Goal: Download file/media

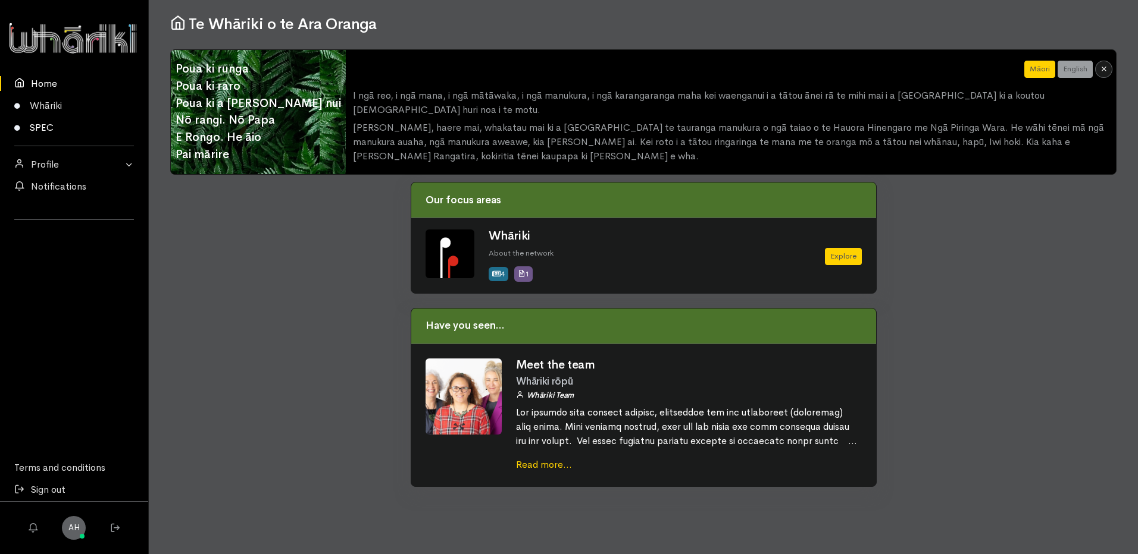
click at [45, 125] on link "SPEC" at bounding box center [74, 128] width 148 height 22
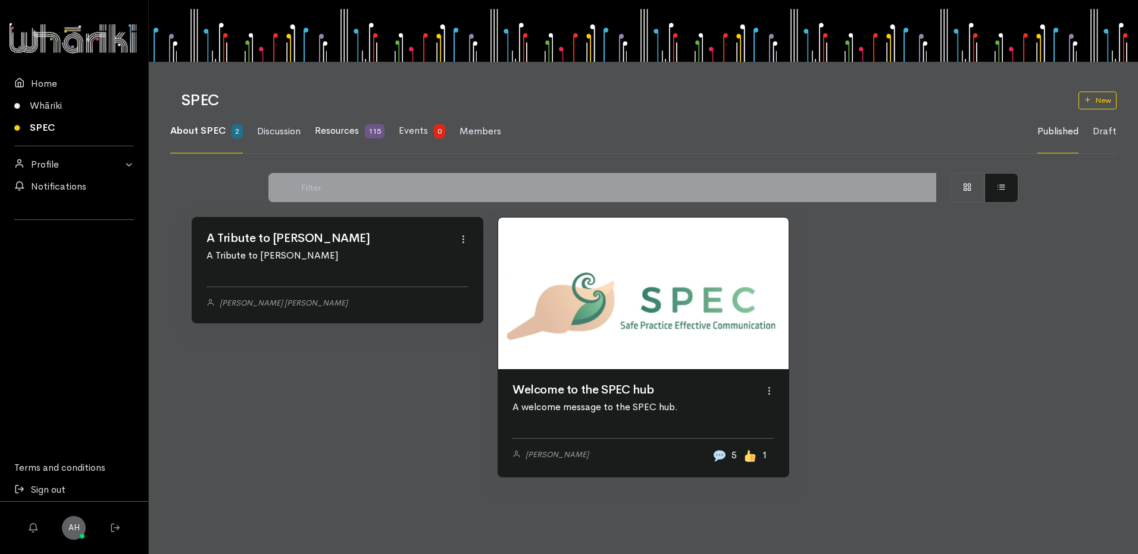
click at [322, 129] on span "Resources" at bounding box center [337, 130] width 44 height 12
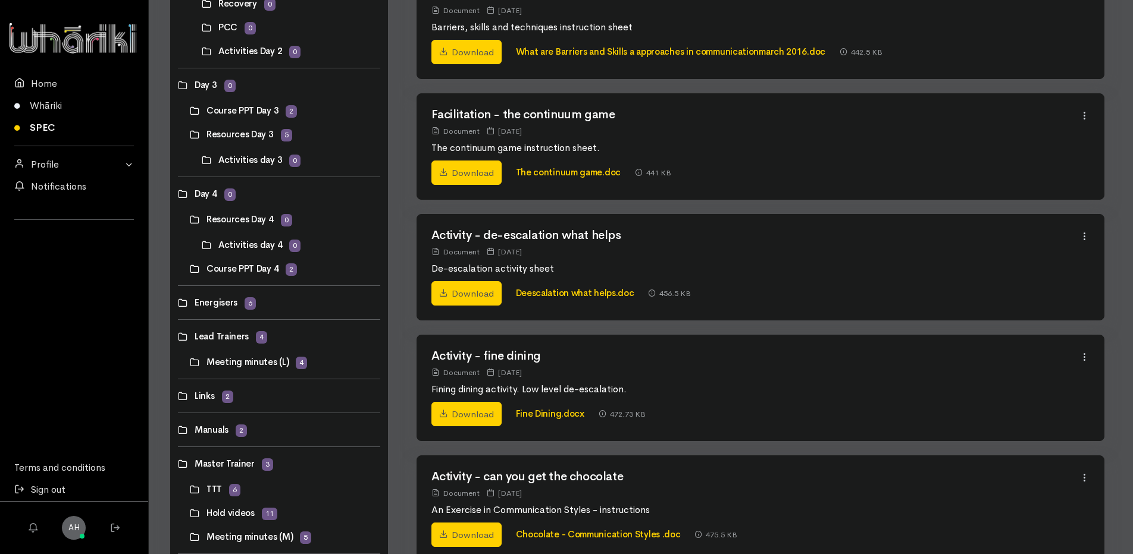
scroll to position [453, 0]
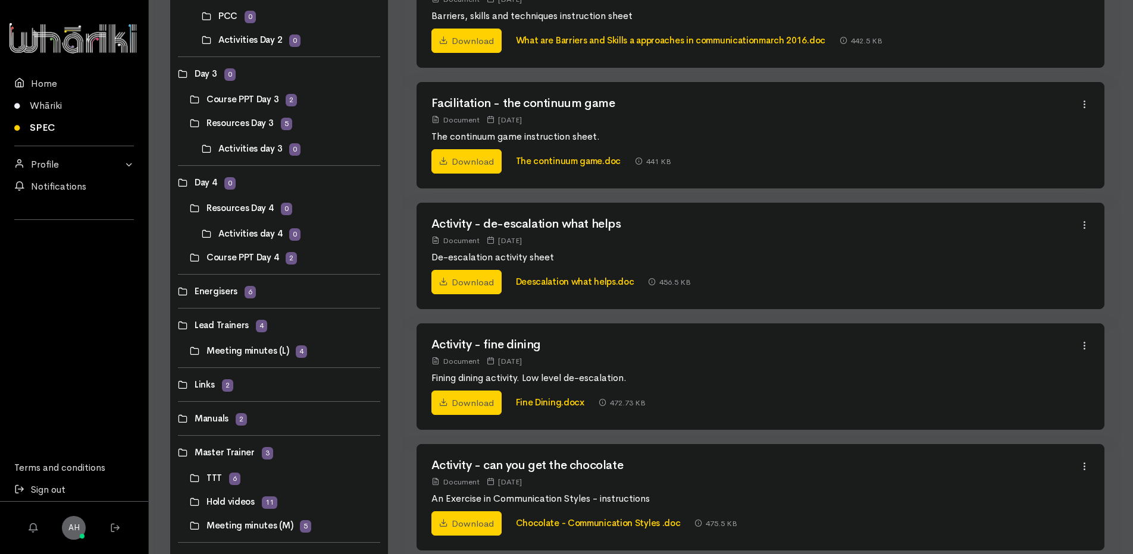
click at [178, 419] on link at bounding box center [178, 419] width 0 height 0
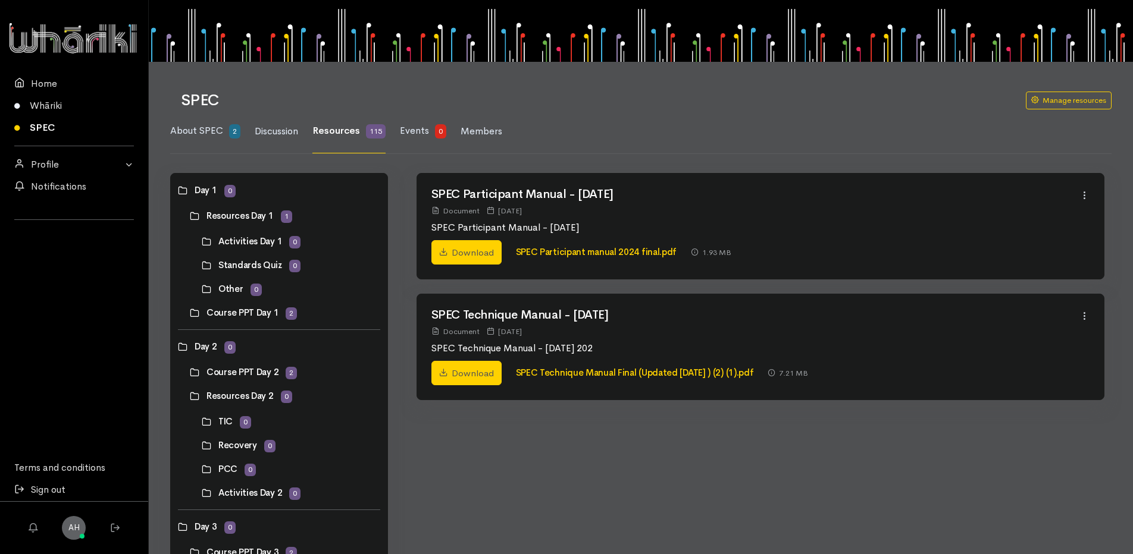
click at [619, 378] on link "SPEC Technique Manual Final (Updated Jul 2024 ) (2) (1).pdf" at bounding box center [635, 372] width 238 height 11
